Goal: Use online tool/utility: Utilize a website feature to perform a specific function

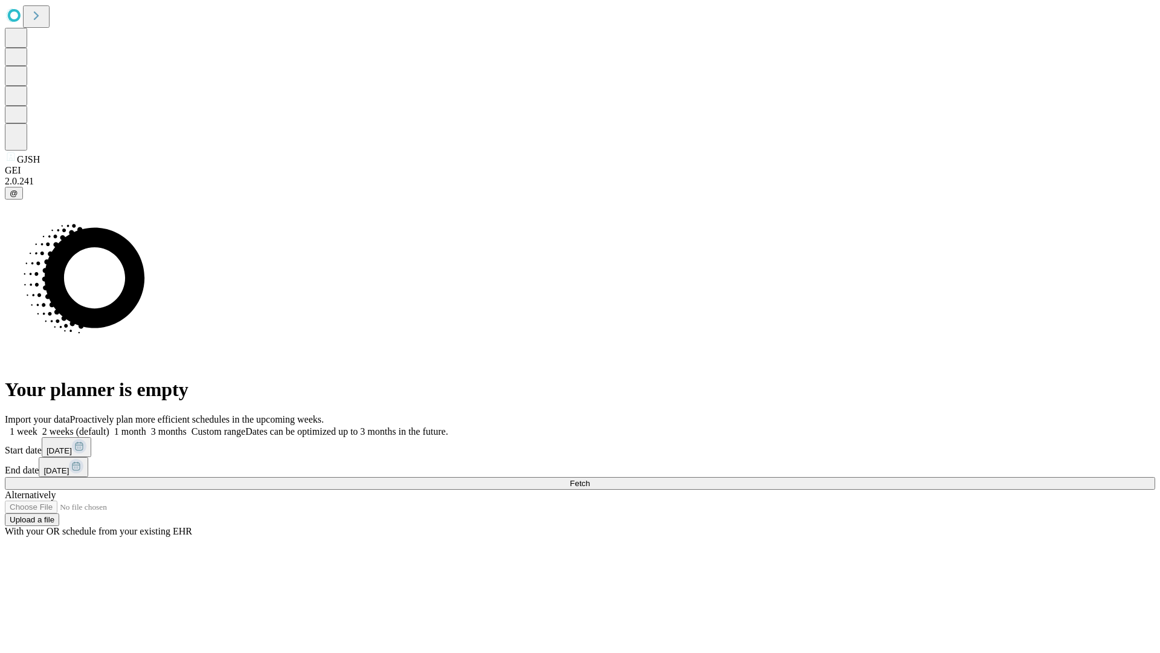
click at [590, 479] on span "Fetch" at bounding box center [580, 483] width 20 height 9
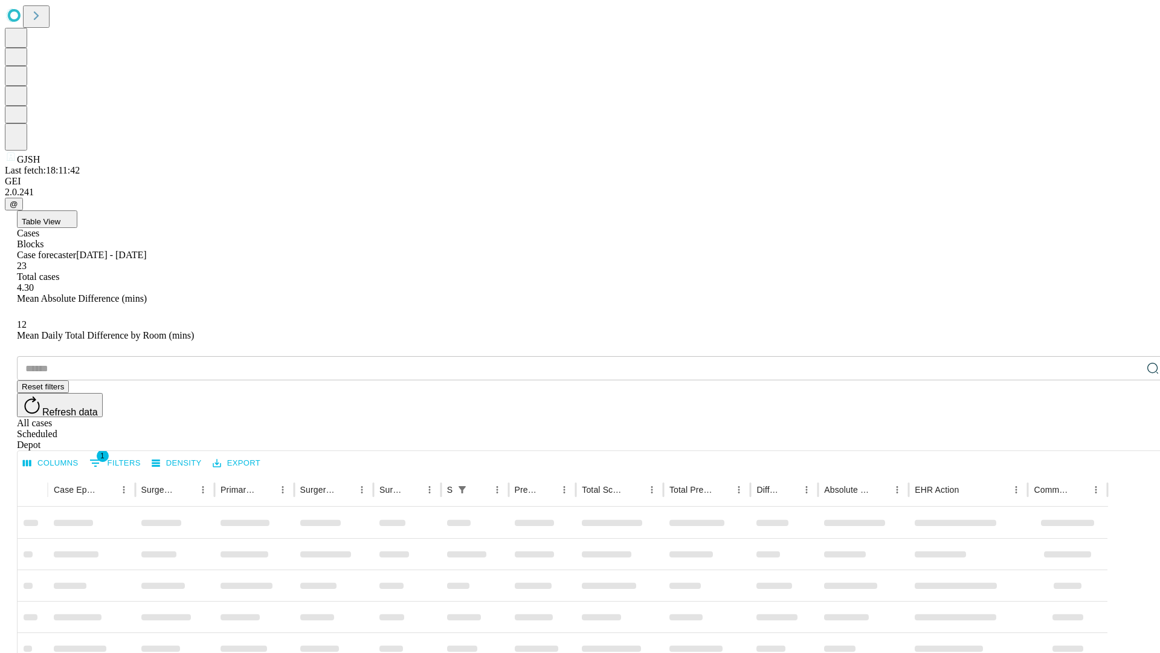
click at [60, 217] on span "Table View" at bounding box center [41, 221] width 39 height 9
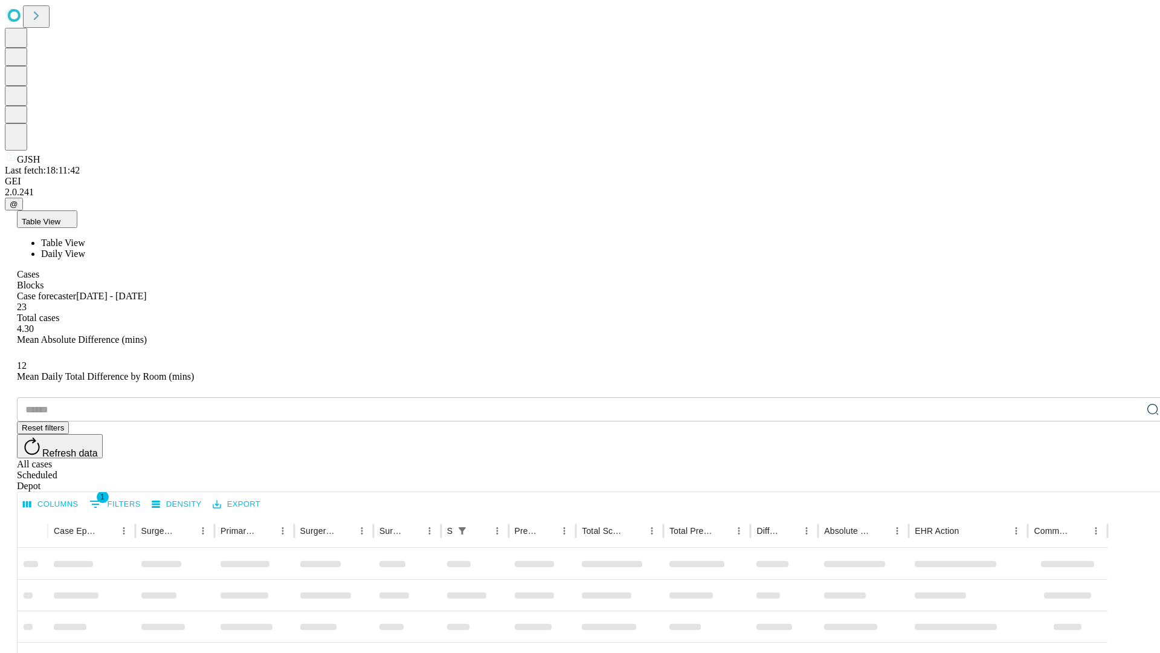
click at [85, 248] on span "Daily View" at bounding box center [63, 253] width 44 height 10
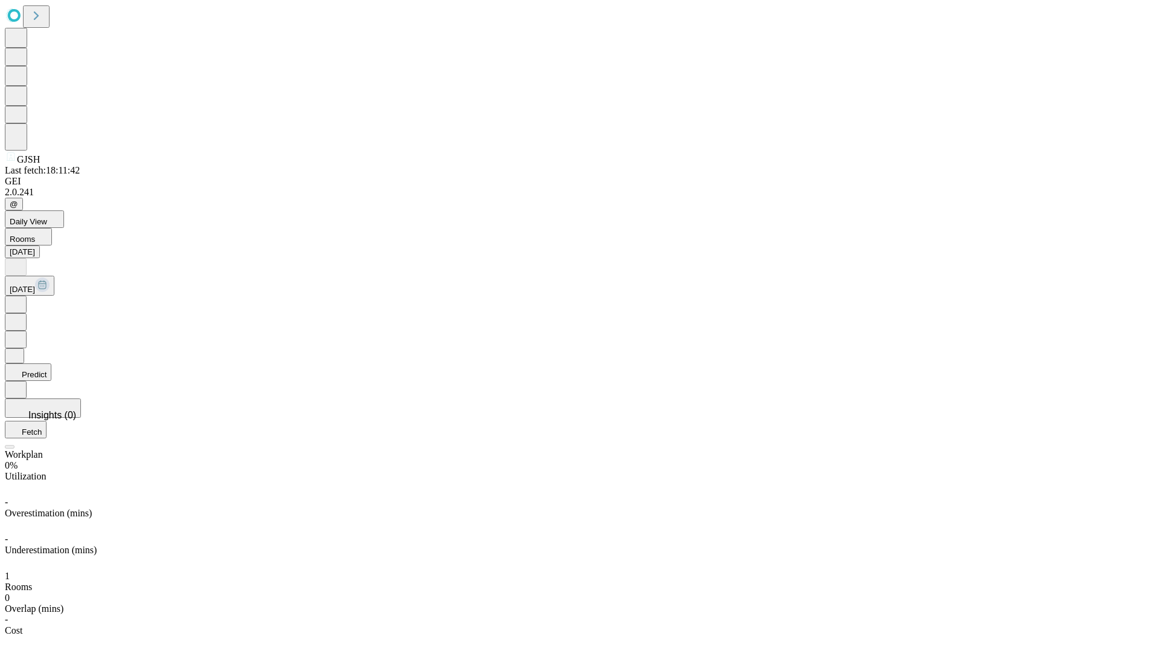
click at [51, 363] on button "Predict" at bounding box center [28, 372] width 47 height 18
